Goal: Task Accomplishment & Management: Use online tool/utility

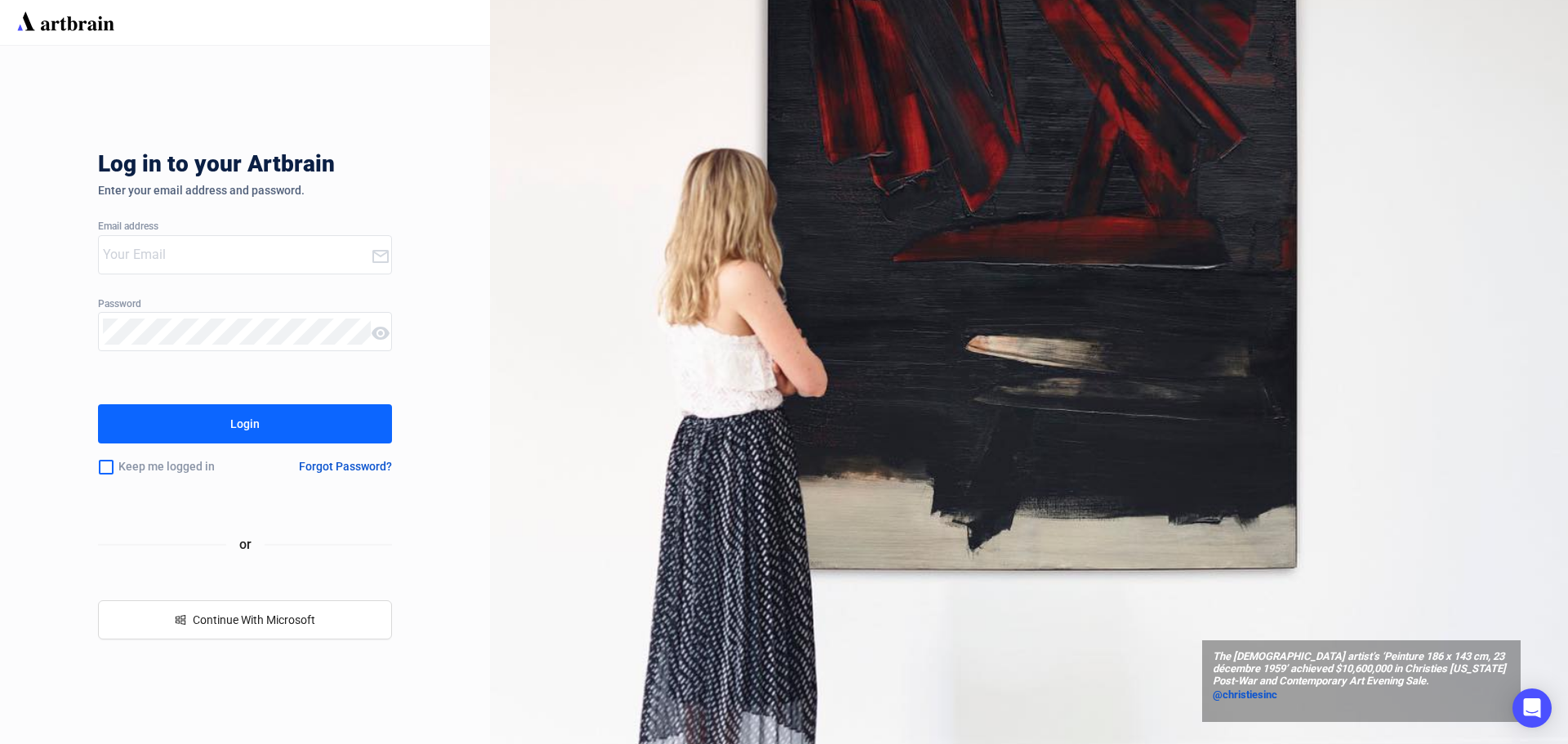
type input "[EMAIL_ADDRESS][DOMAIN_NAME]"
click at [300, 424] on button "Login" at bounding box center [245, 423] width 294 height 40
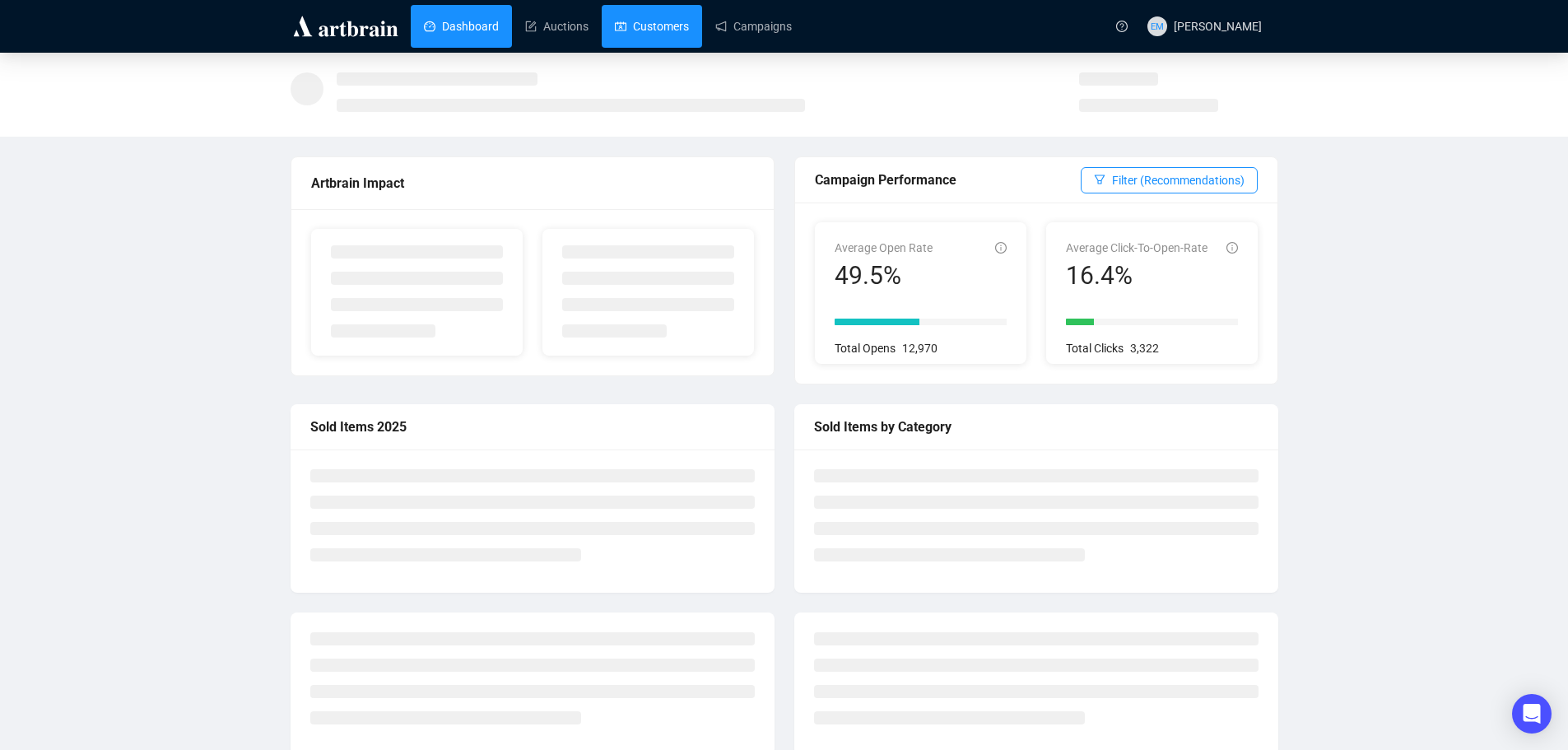
click at [656, 27] on link "Customers" at bounding box center [652, 26] width 74 height 43
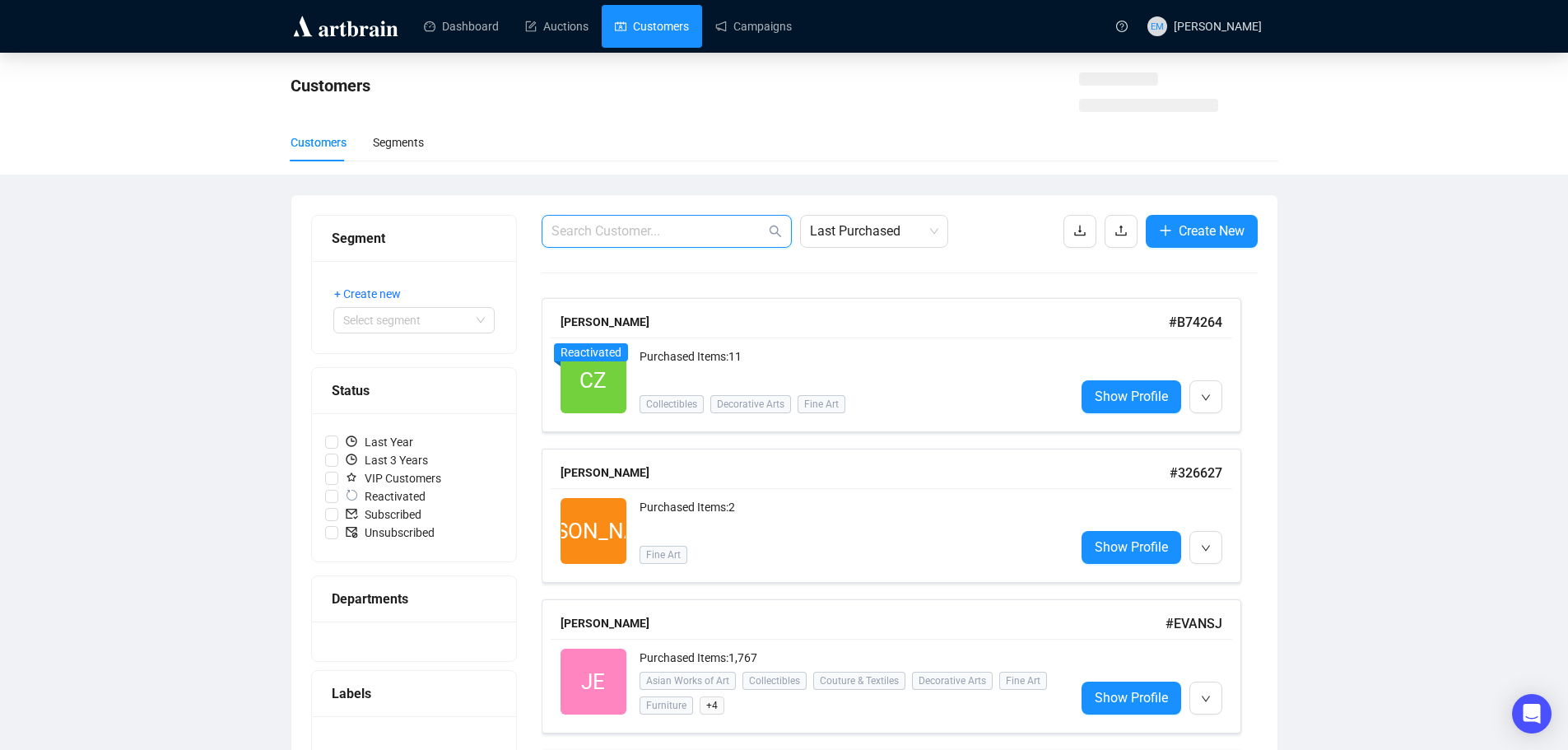
click at [692, 233] on input "text" at bounding box center [658, 231] width 214 height 19
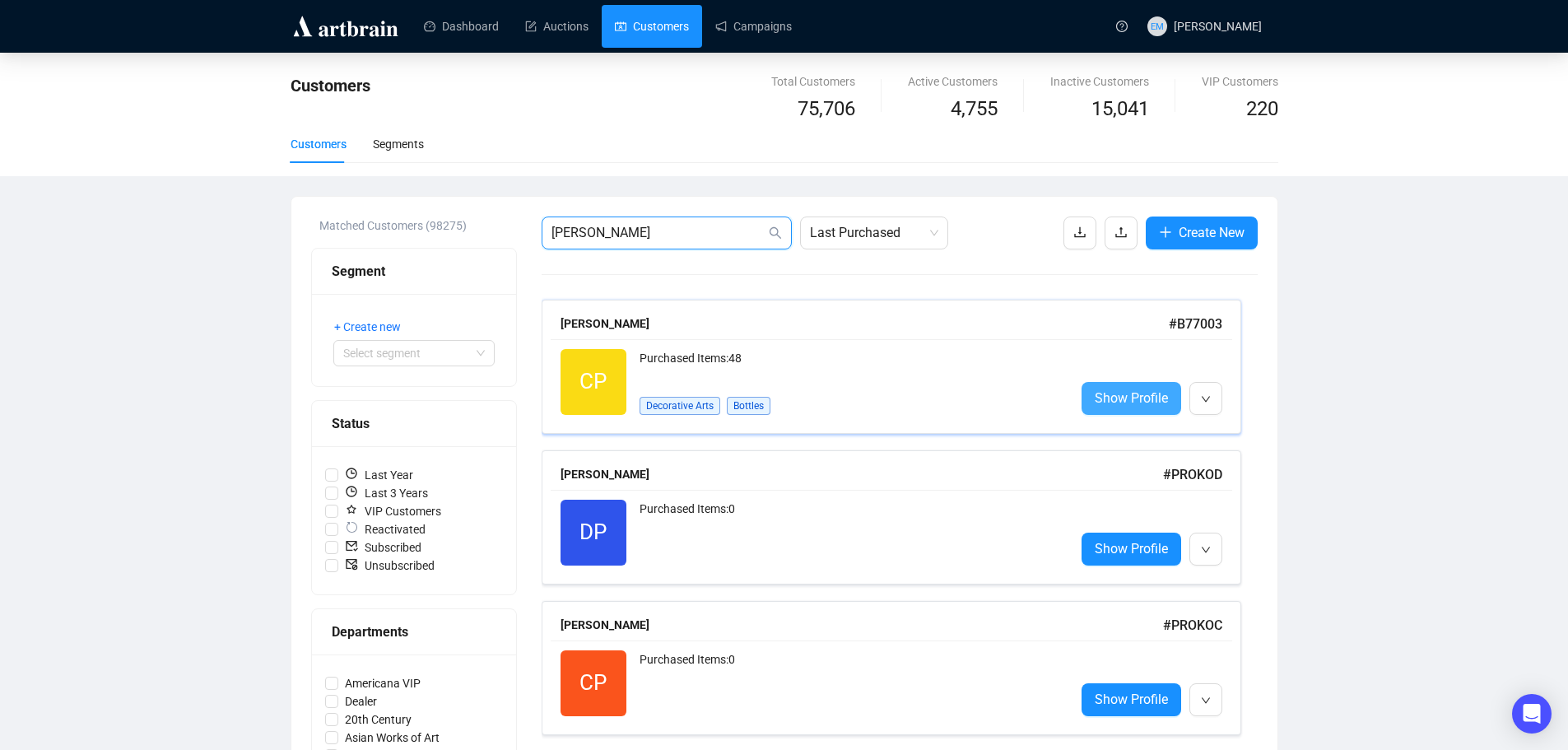
type input "[PERSON_NAME]"
click at [1121, 395] on span "Show Profile" at bounding box center [1131, 397] width 73 height 20
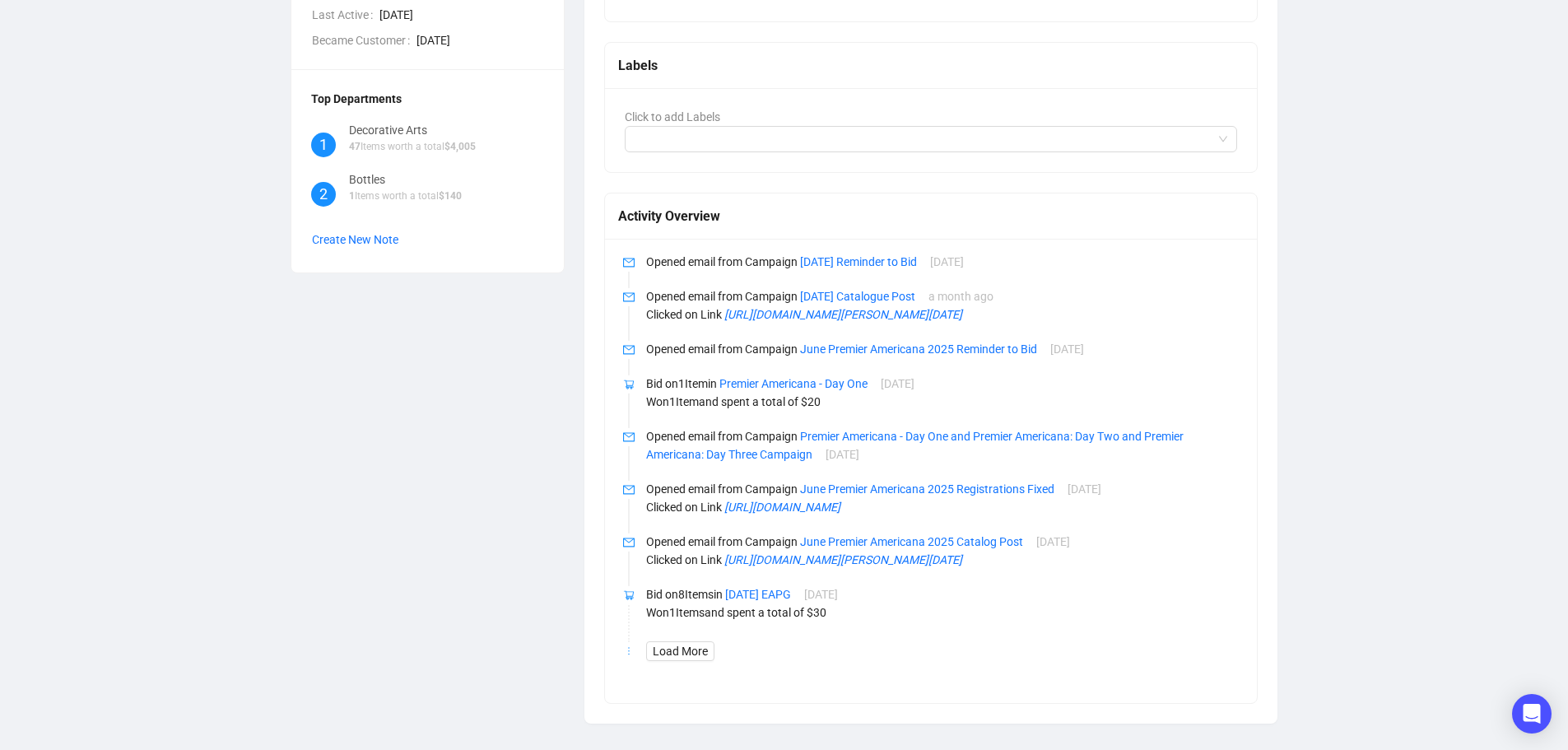
scroll to position [658, 0]
